Goal: Task Accomplishment & Management: Use online tool/utility

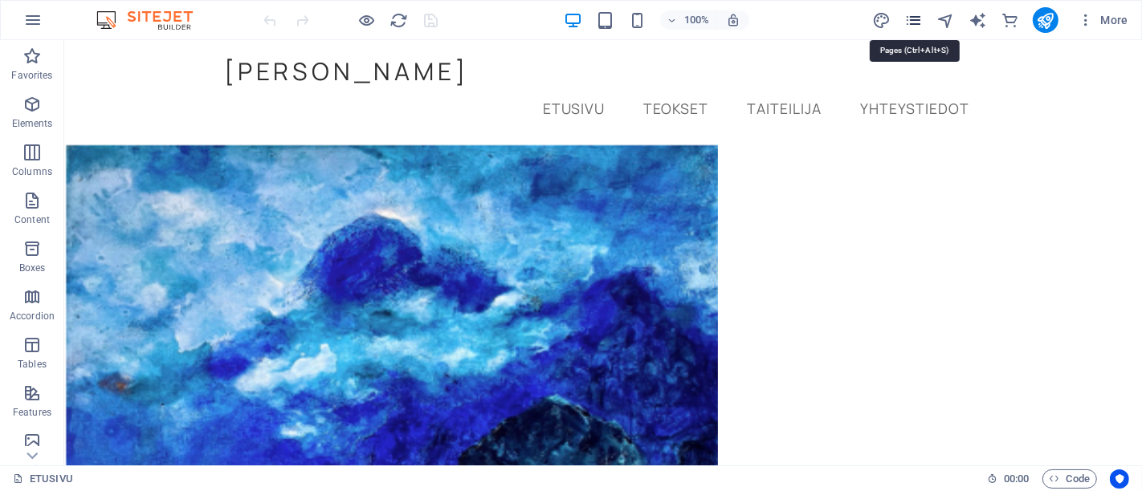
click at [911, 18] on icon "pages" at bounding box center [913, 20] width 18 height 18
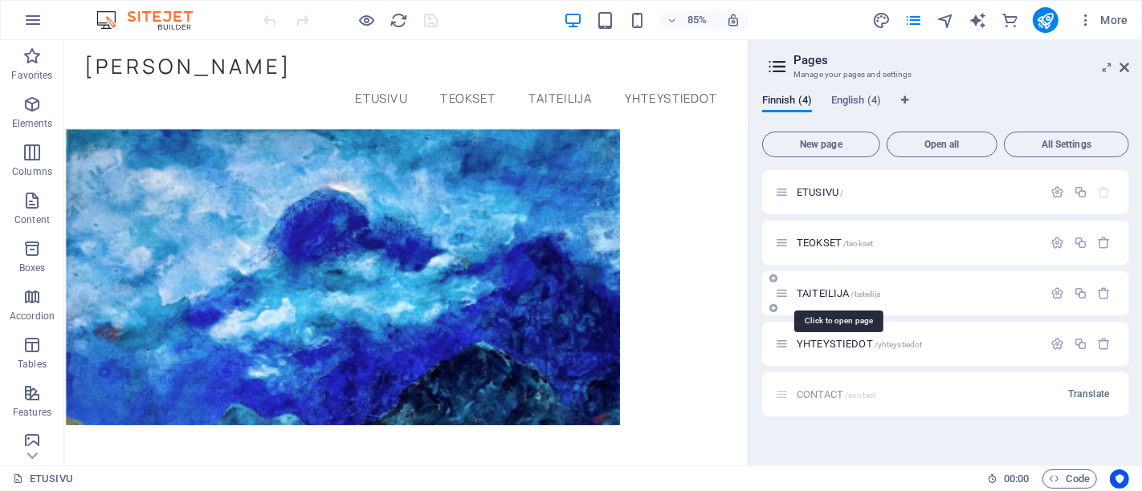
click at [809, 291] on span "TAITEILIJA /taiteilija" at bounding box center [839, 293] width 84 height 12
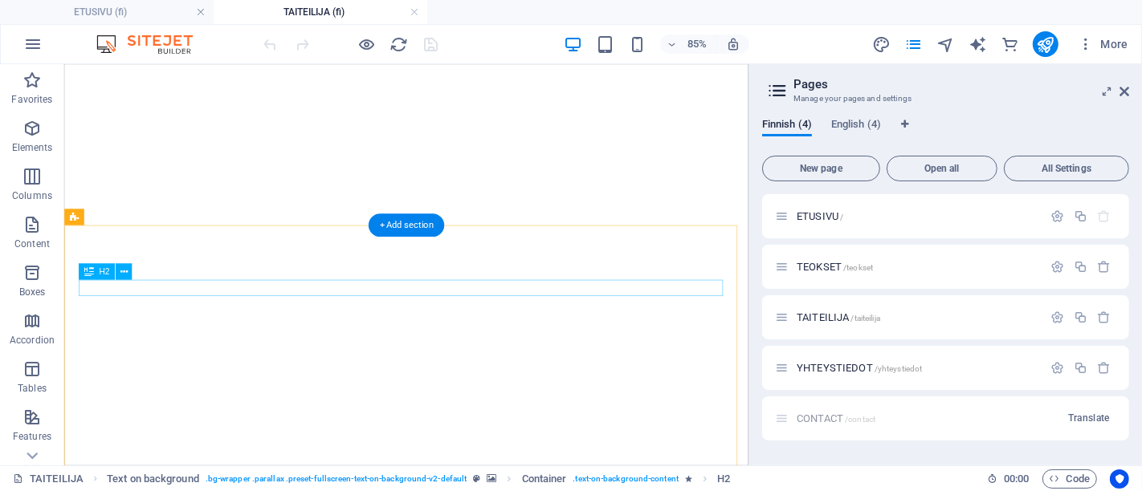
scroll to position [1360, 0]
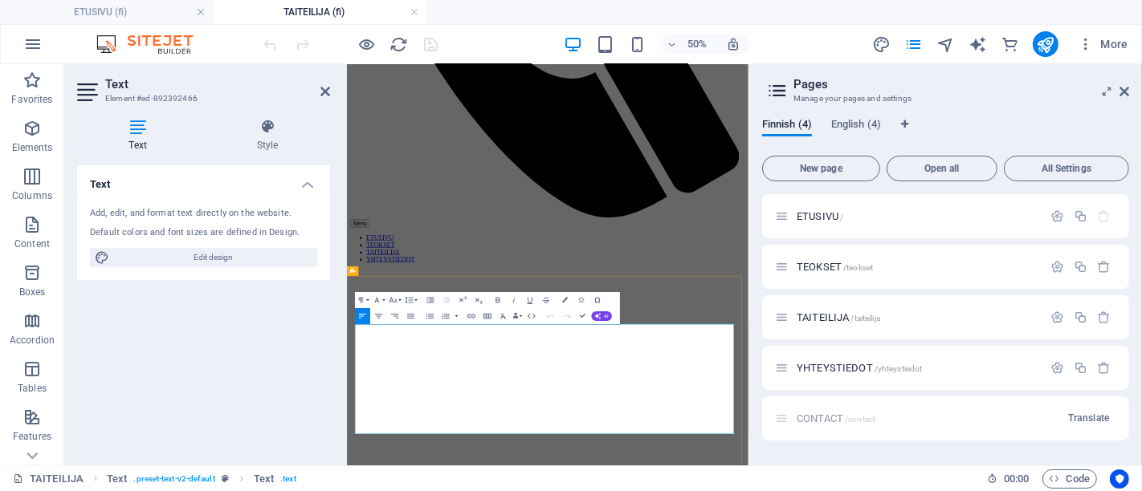
scroll to position [1029, 0]
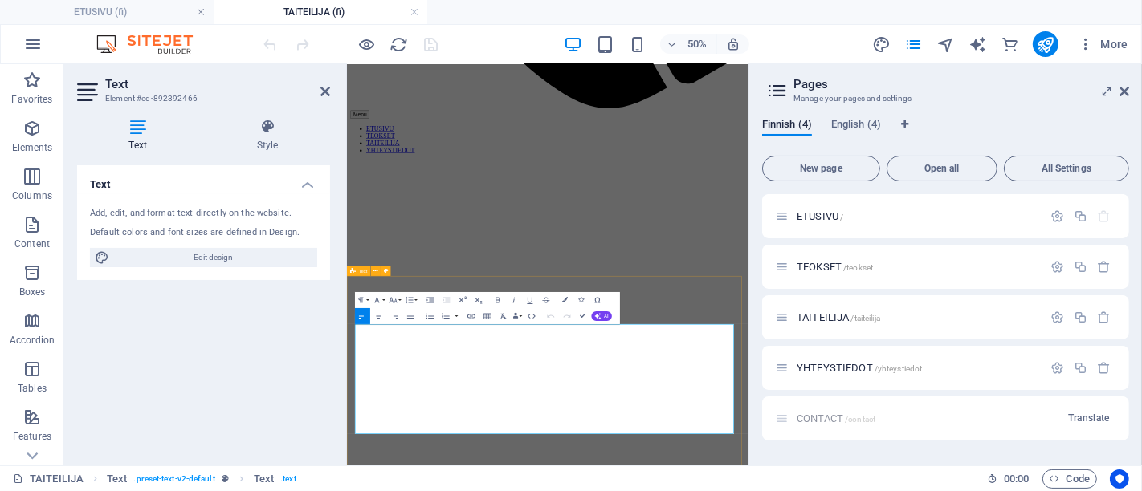
drag, startPoint x: 523, startPoint y: 777, endPoint x: 350, endPoint y: 777, distance: 172.6
copy span "Galleria [PERSON_NAME], 2020"
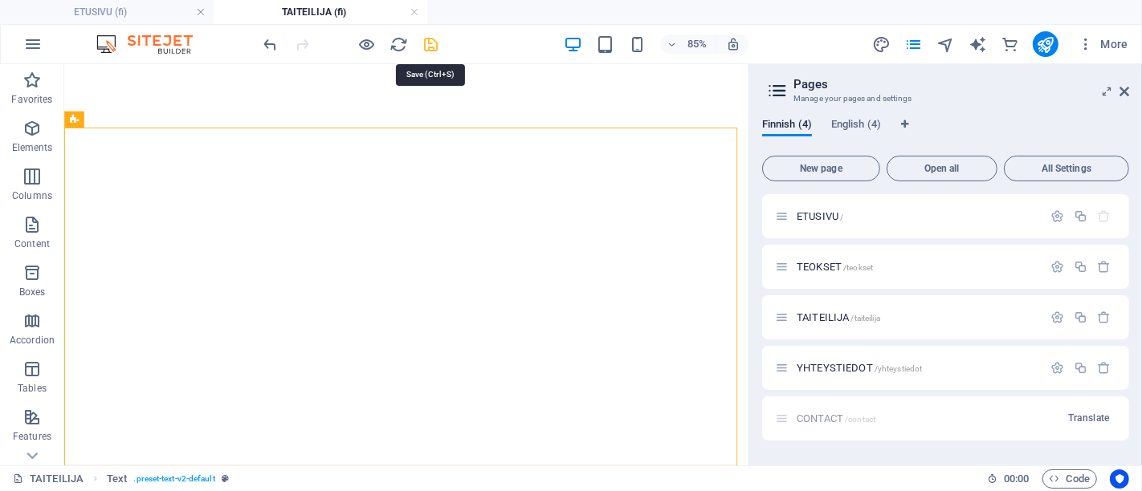
click at [433, 46] on icon "save" at bounding box center [431, 44] width 18 height 18
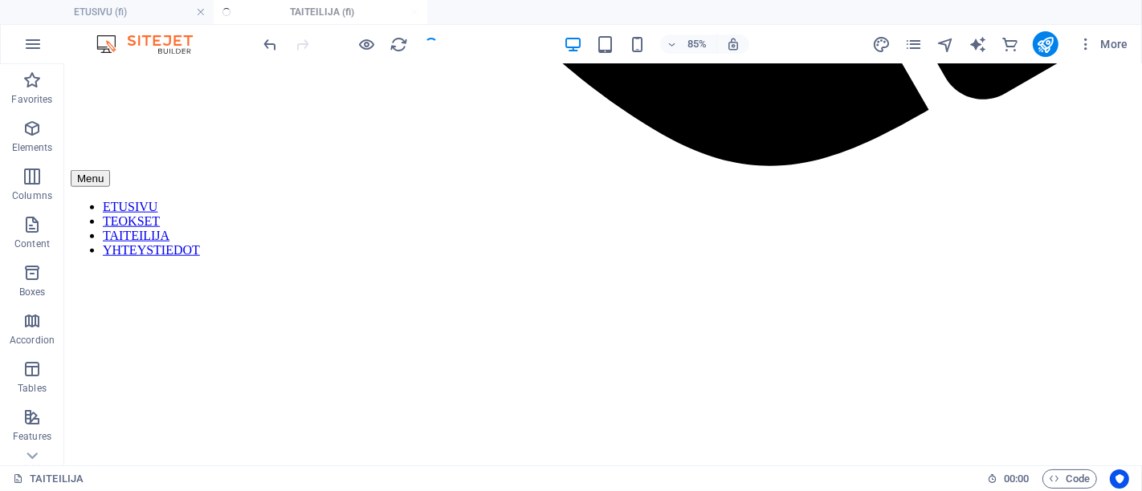
scroll to position [1140, 0]
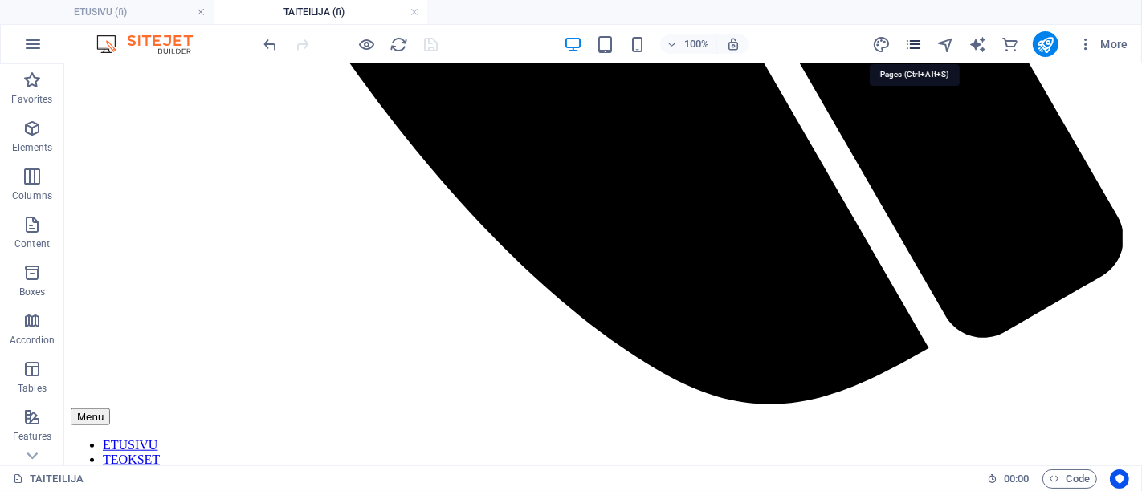
click at [915, 43] on icon "pages" at bounding box center [913, 44] width 18 height 18
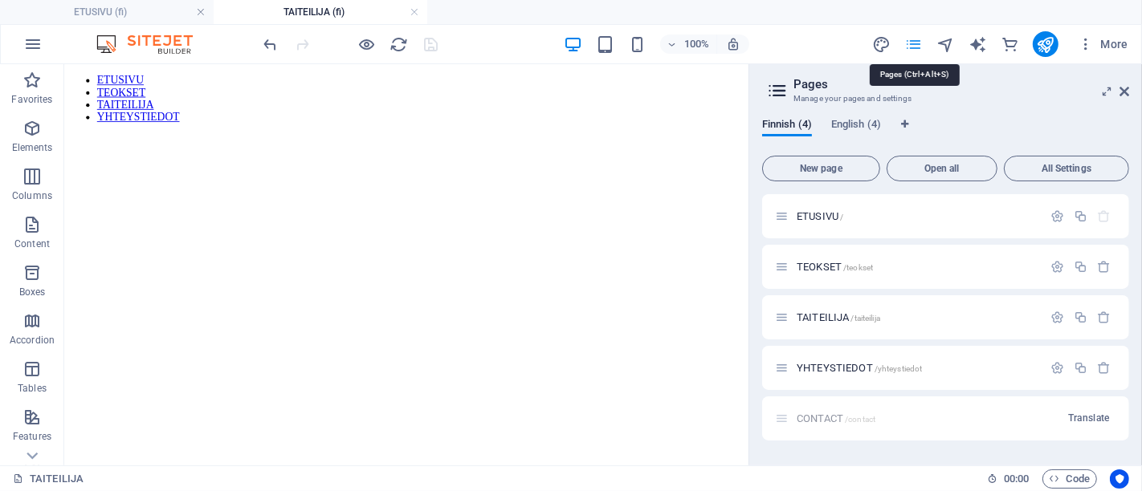
scroll to position [1379, 0]
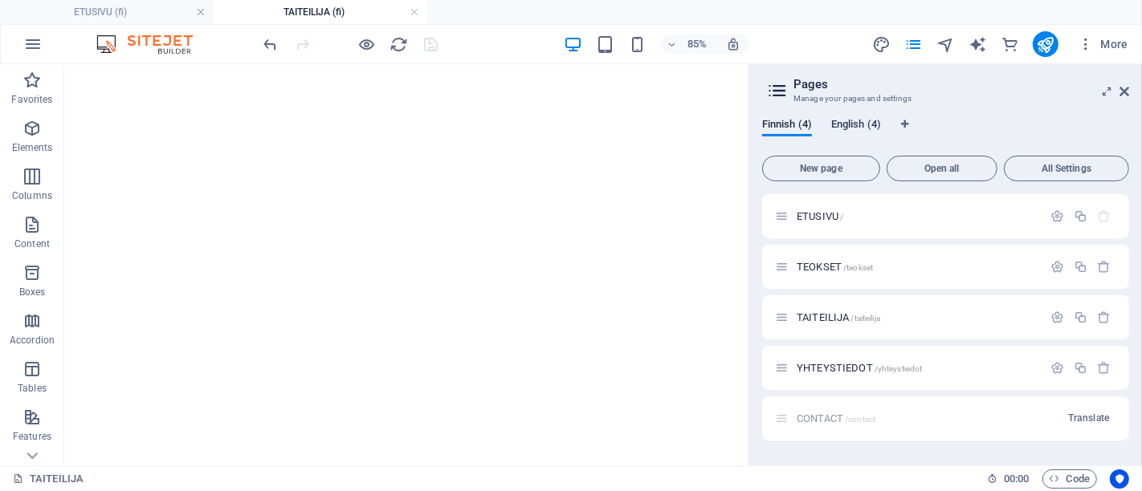
click at [848, 122] on span "English (4)" at bounding box center [856, 126] width 50 height 22
click at [812, 315] on span "ABOUT ME /about-me" at bounding box center [842, 318] width 91 height 12
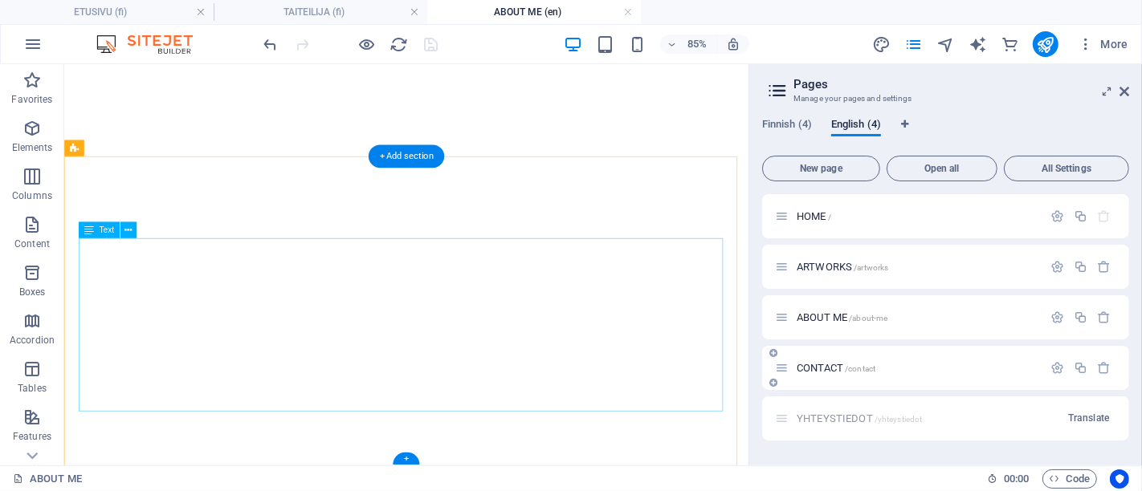
scroll to position [1376, 0]
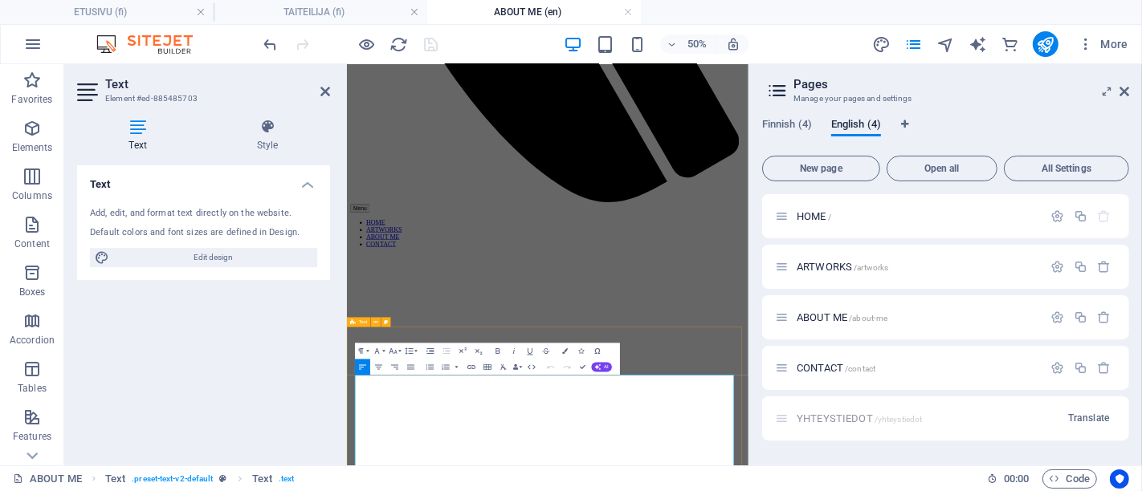
scroll to position [1044, 0]
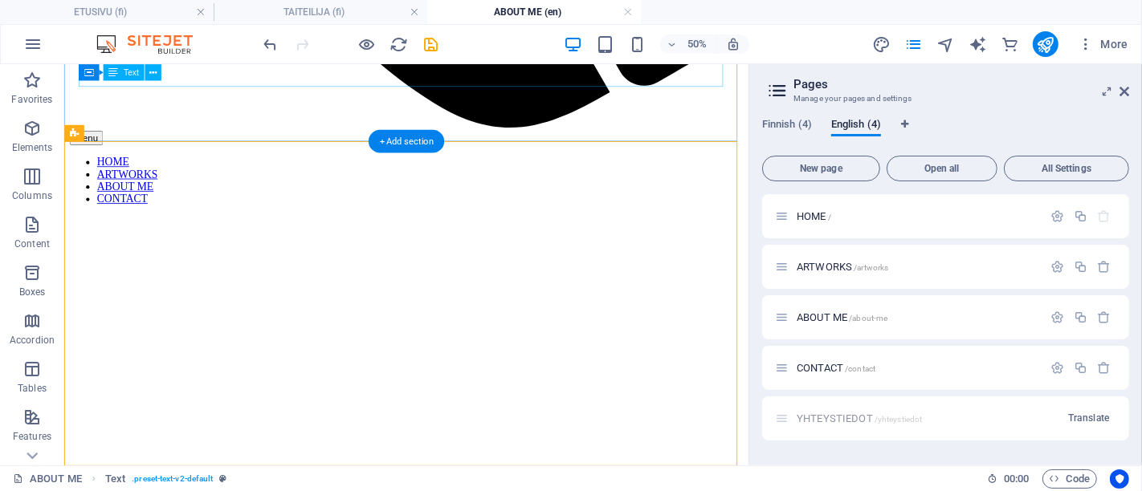
scroll to position [1393, 0]
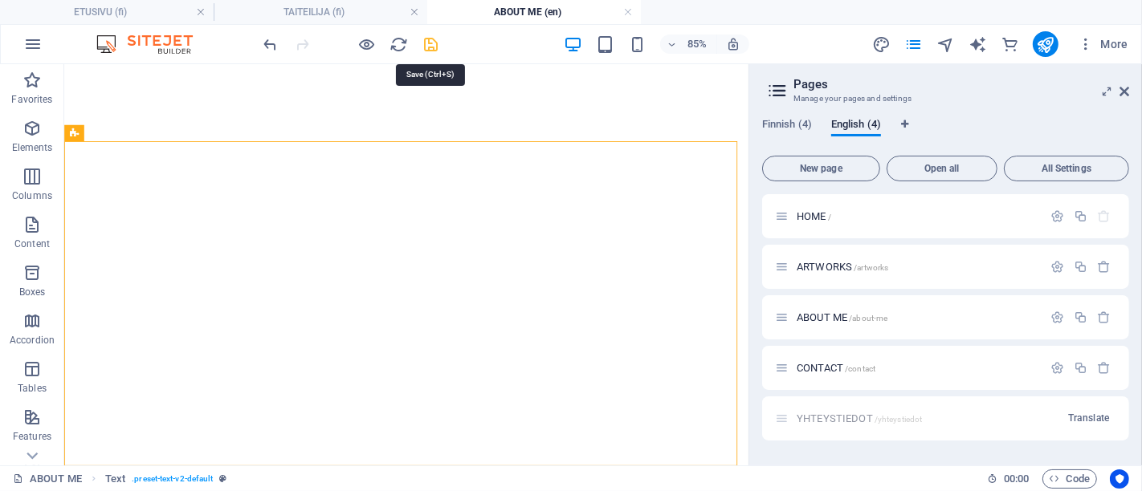
click at [429, 45] on icon "save" at bounding box center [431, 44] width 18 height 18
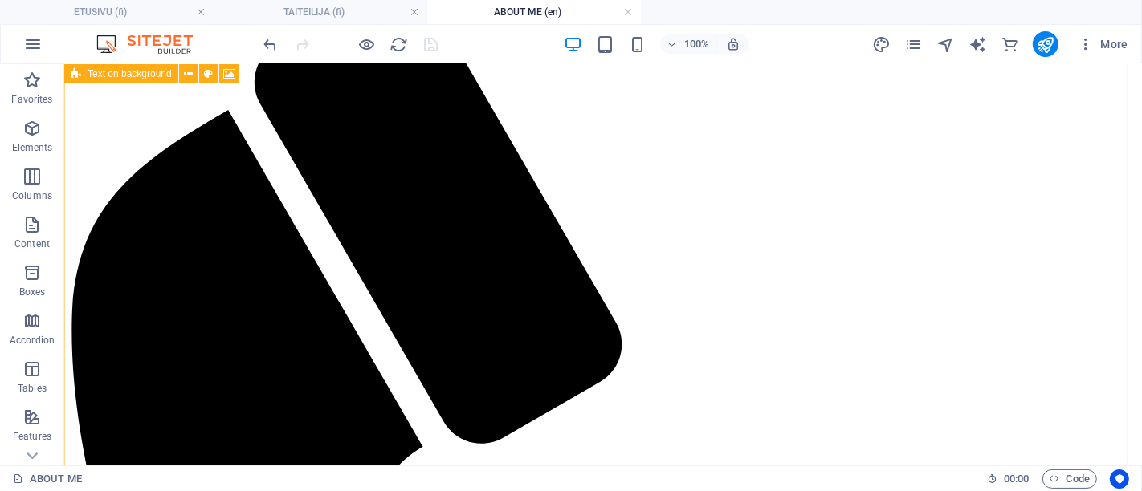
scroll to position [0, 0]
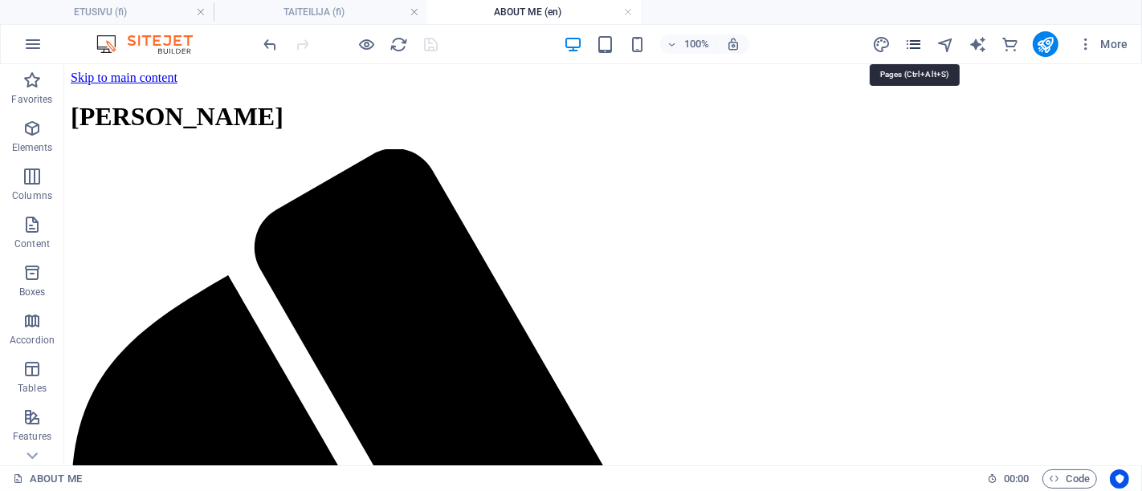
click at [907, 45] on icon "pages" at bounding box center [913, 44] width 18 height 18
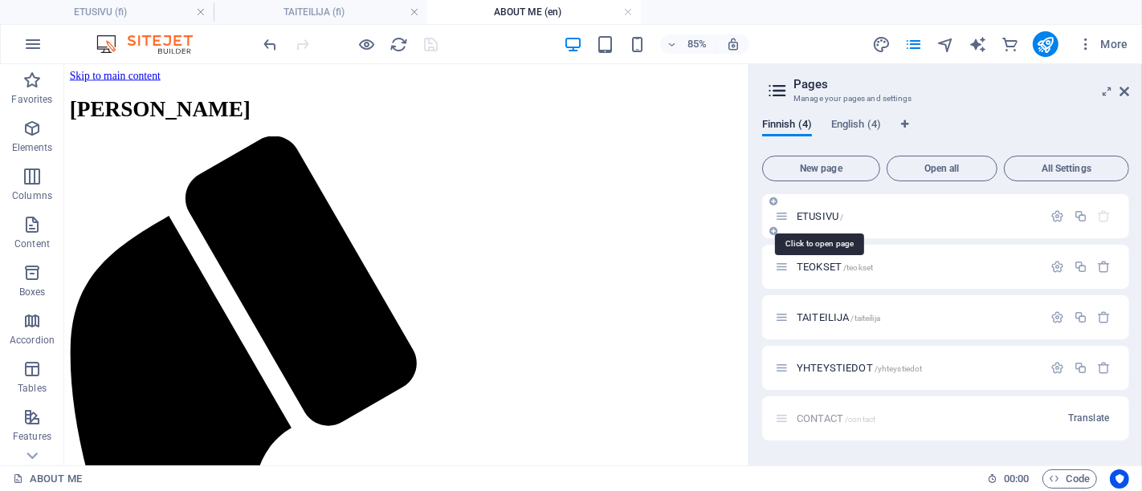
click at [811, 216] on span "ETUSIVU /" at bounding box center [820, 216] width 47 height 12
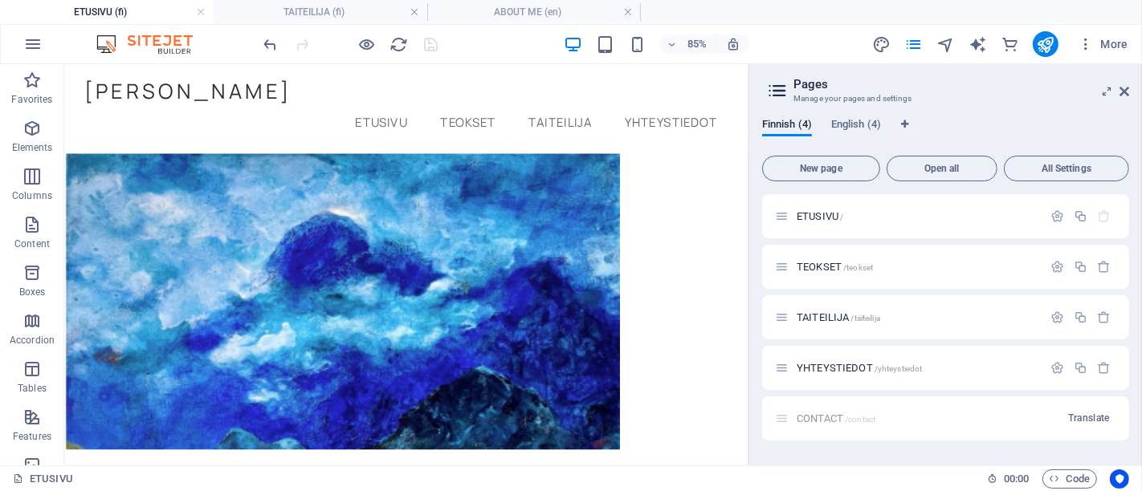
click at [503, 47] on div "85% More" at bounding box center [698, 44] width 874 height 26
click at [433, 48] on div at bounding box center [351, 44] width 180 height 26
click at [399, 51] on icon "reload" at bounding box center [399, 44] width 18 height 18
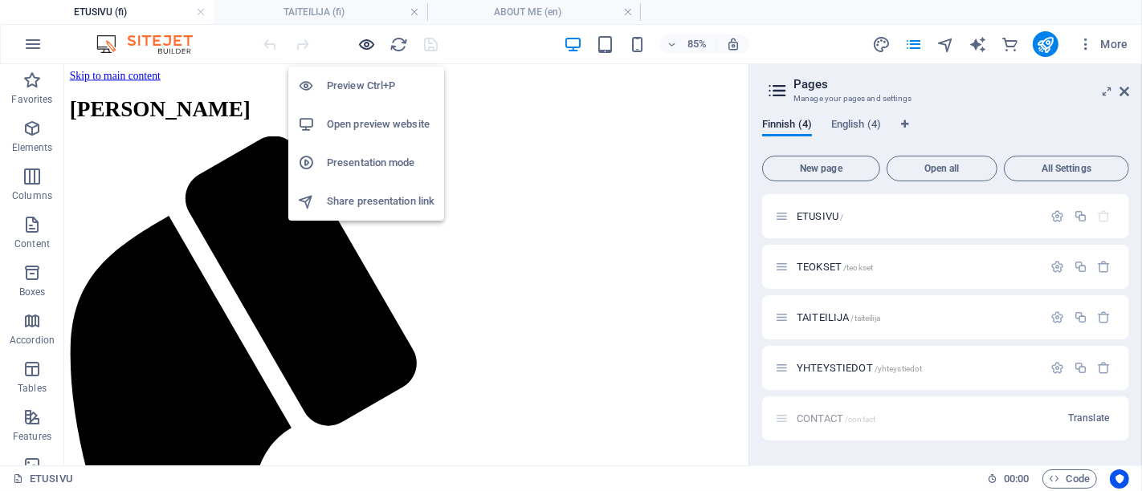
click at [369, 43] on icon "button" at bounding box center [367, 44] width 18 height 18
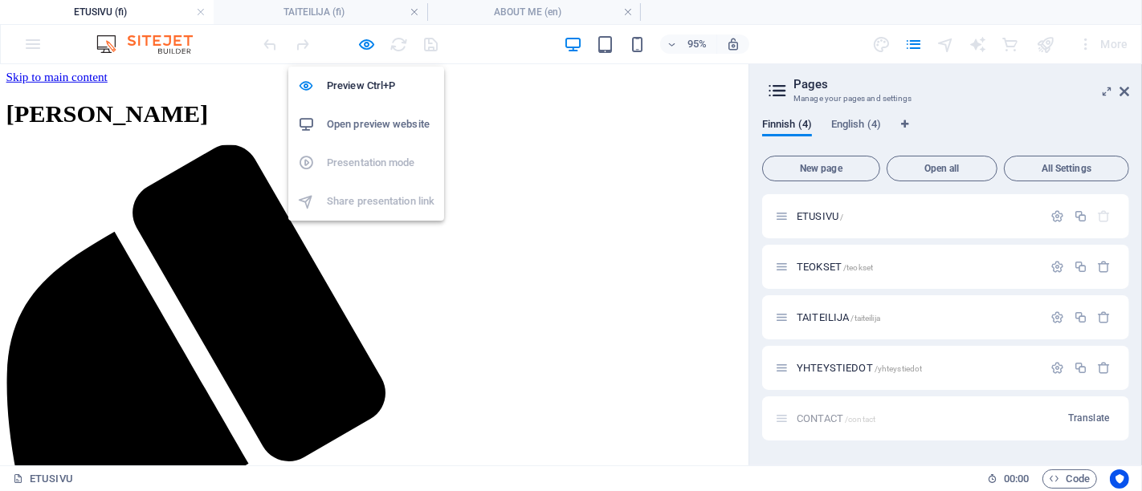
click at [366, 123] on h6 "Open preview website" at bounding box center [381, 124] width 108 height 19
click at [782, 86] on icon at bounding box center [777, 90] width 24 height 22
click at [799, 124] on span "Finnish (4)" at bounding box center [787, 126] width 50 height 22
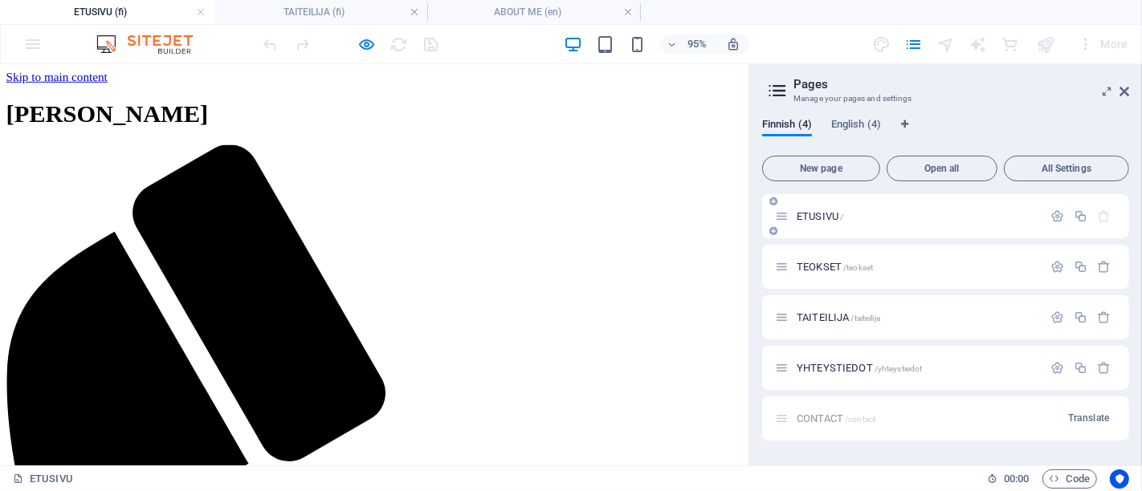
click at [991, 197] on div "ETUSIVU /" at bounding box center [945, 216] width 367 height 44
click at [1122, 92] on icon at bounding box center [1124, 91] width 10 height 13
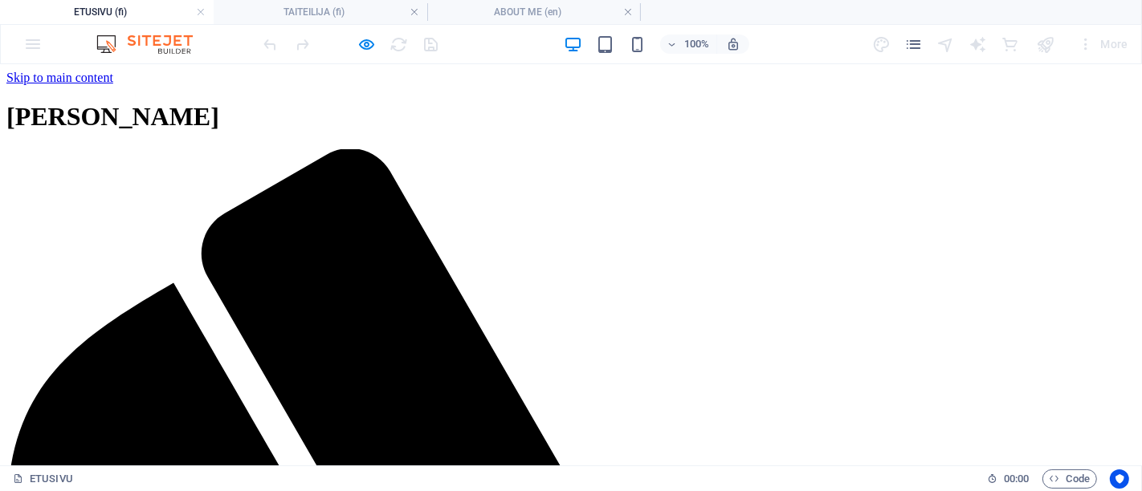
click at [880, 42] on div "More" at bounding box center [1003, 44] width 263 height 26
